Goal: Task Accomplishment & Management: Manage account settings

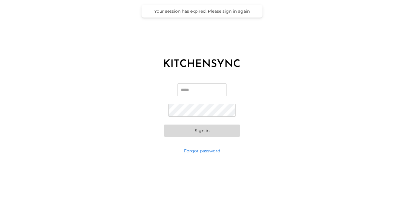
type input "**********"
click at [202, 130] on button "Sign in" at bounding box center [202, 130] width 76 height 12
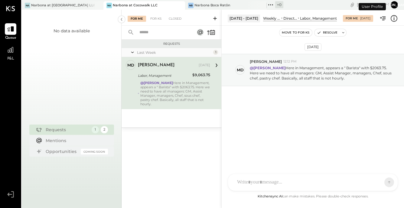
click at [396, 4] on button "[PERSON_NAME]" at bounding box center [393, 4] width 7 height 7
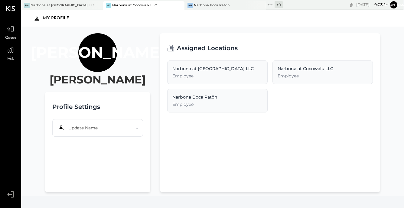
click at [197, 101] on div "Employee" at bounding box center [217, 104] width 90 height 6
click at [197, 80] on div "Narbona at [GEOGRAPHIC_DATA] LLC Employee" at bounding box center [217, 72] width 100 height 24
click at [88, 127] on span "Update Name" at bounding box center [82, 128] width 29 height 6
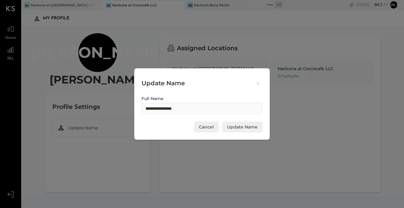
click at [210, 126] on button "Cancel" at bounding box center [206, 126] width 24 height 11
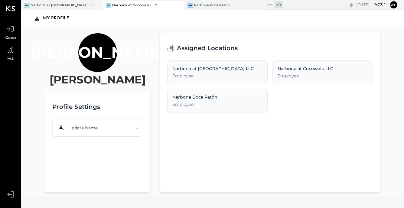
click at [8, 56] on span "P&L" at bounding box center [10, 58] width 7 height 5
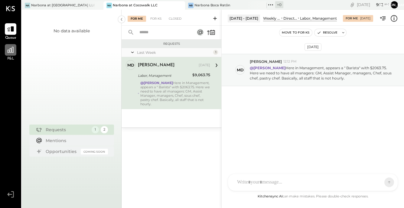
click at [12, 54] on div at bounding box center [10, 49] width 11 height 11
click at [47, 7] on div "Narbona at [GEOGRAPHIC_DATA] LLC" at bounding box center [62, 5] width 63 height 5
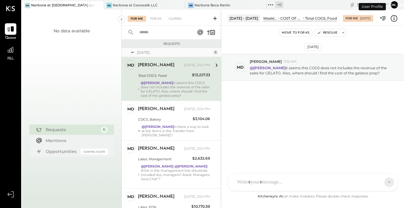
click at [9, 57] on span "P&L" at bounding box center [10, 58] width 7 height 5
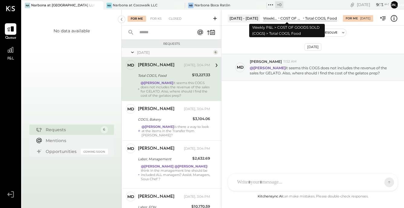
click at [281, 19] on div "COST OF GOODS SOLD (COGS)" at bounding box center [291, 18] width 22 height 5
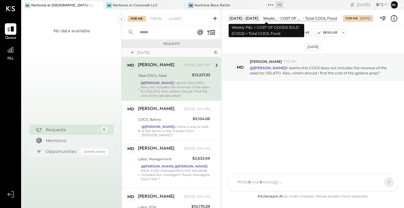
click at [271, 19] on div "Weekly P&L" at bounding box center [270, 18] width 14 height 5
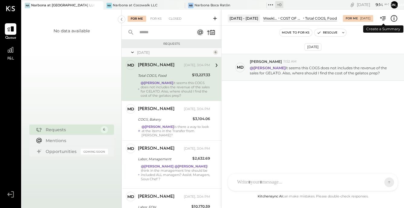
click at [383, 19] on icon at bounding box center [383, 18] width 8 height 8
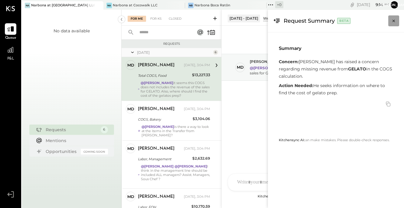
click at [394, 21] on icon "Close panel" at bounding box center [393, 21] width 6 height 6
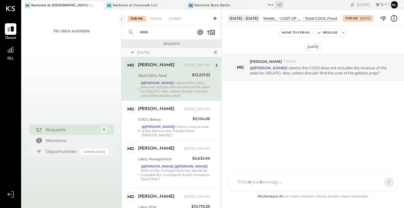
click at [11, 8] on icon at bounding box center [10, 8] width 9 height 5
click at [389, 5] on div "[DATE] 9 : 15 am Ja User Profile" at bounding box center [348, 5] width 111 height 10
click at [393, 5] on button "[PERSON_NAME]" at bounding box center [393, 4] width 7 height 7
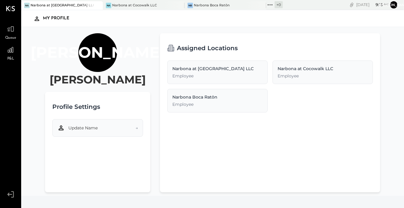
click at [122, 127] on button "Update Name →" at bounding box center [97, 128] width 91 height 18
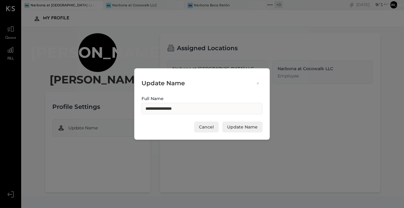
click at [122, 127] on div "**********" at bounding box center [202, 104] width 404 height 208
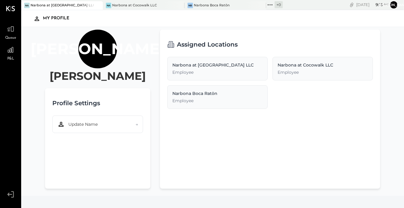
scroll to position [4, 0]
